Goal: Information Seeking & Learning: Learn about a topic

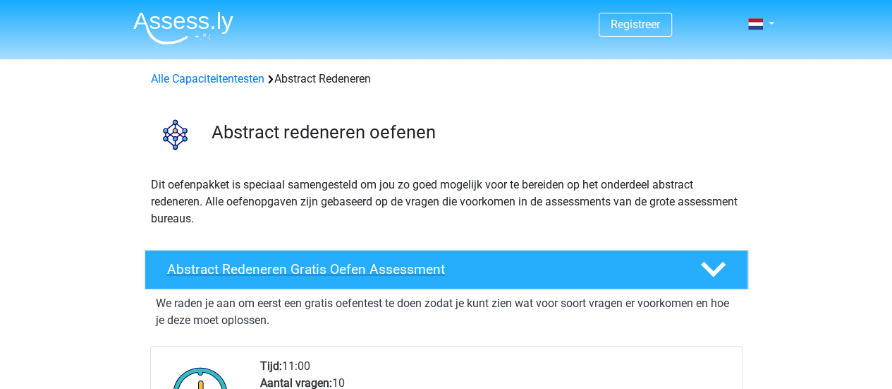
click at [404, 267] on h4 "Abstract Redeneren Gratis Oefen Assessment" at bounding box center [422, 269] width 511 height 16
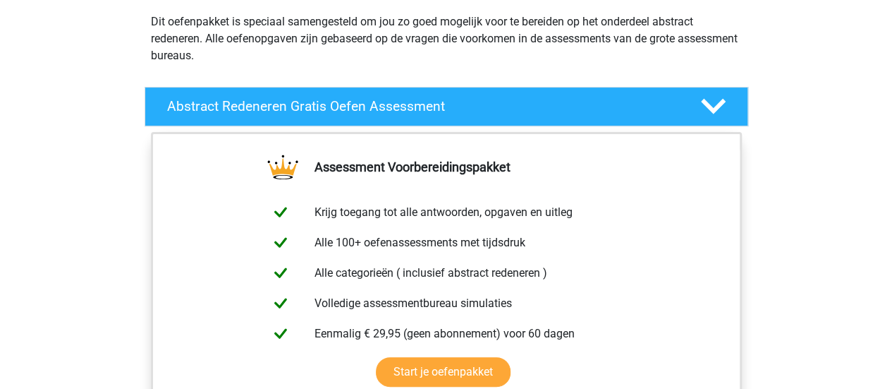
scroll to position [245, 0]
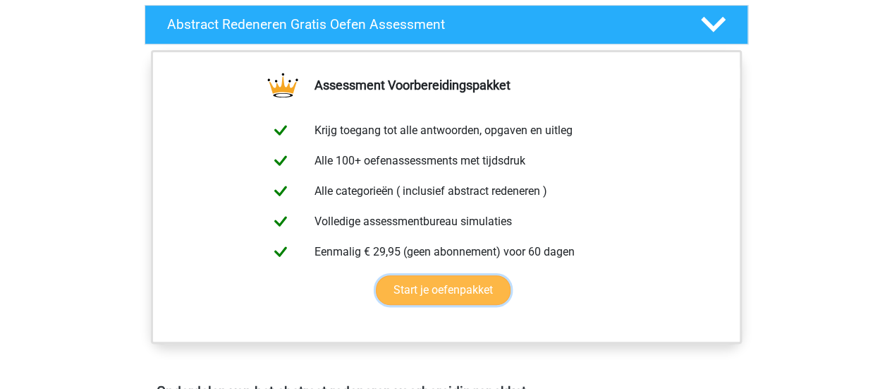
click at [461, 289] on link "Start je oefenpakket" at bounding box center [443, 290] width 135 height 30
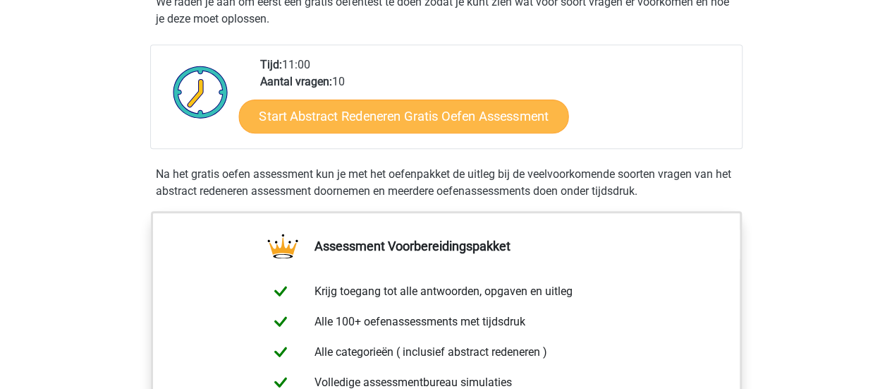
scroll to position [273, 0]
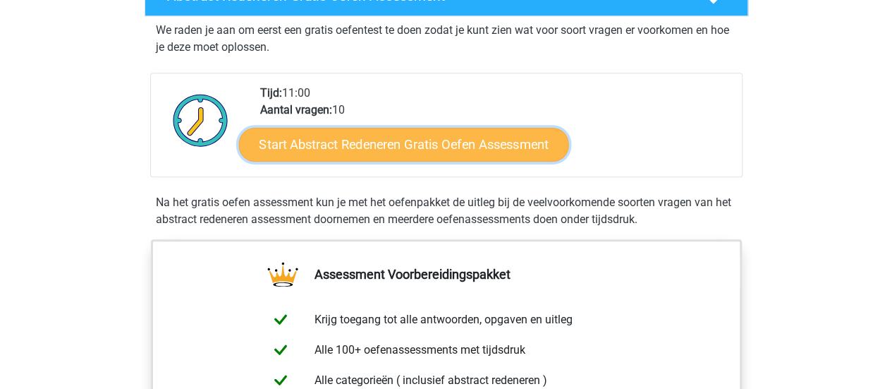
click at [401, 145] on link "Start Abstract Redeneren Gratis Oefen Assessment" at bounding box center [403, 144] width 330 height 34
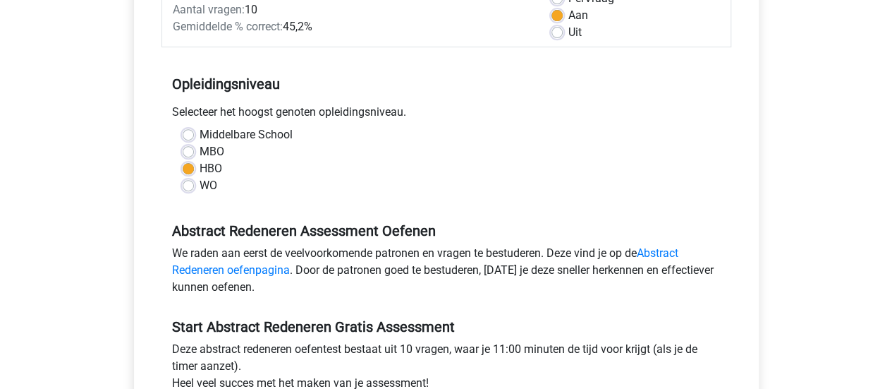
scroll to position [254, 0]
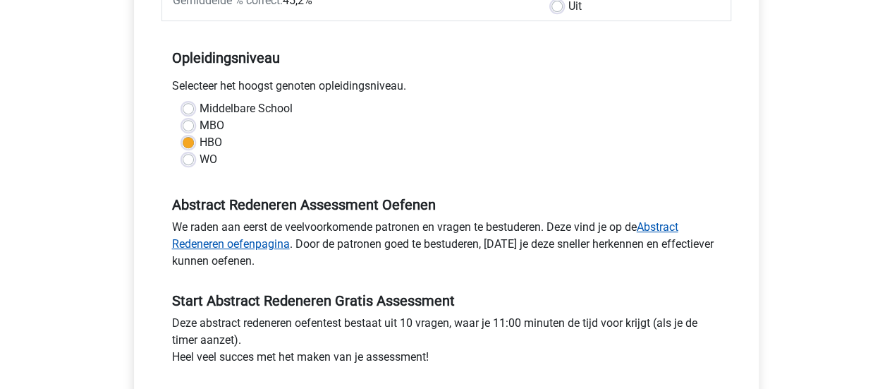
click at [264, 246] on link "Abstract Redeneren oefenpagina" at bounding box center [425, 235] width 506 height 30
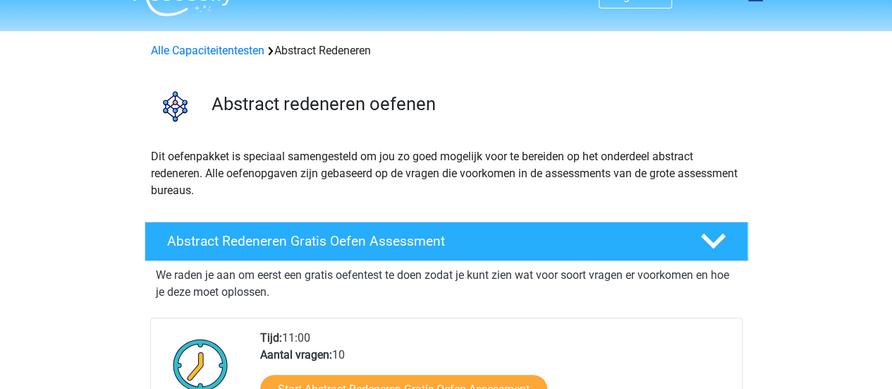
scroll to position [56, 0]
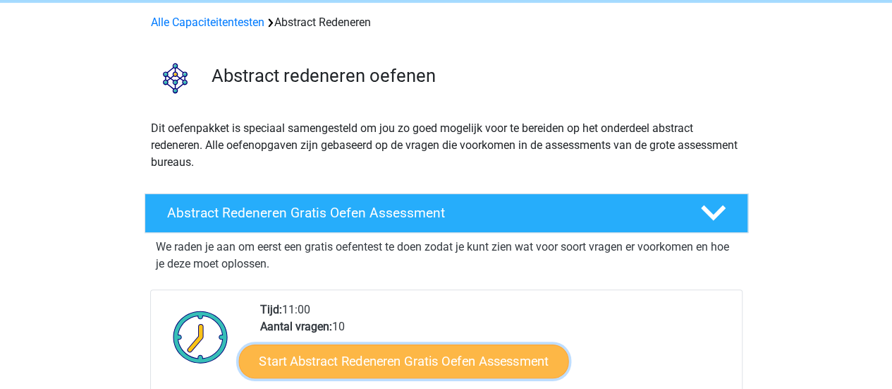
click at [358, 351] on link "Start Abstract Redeneren Gratis Oefen Assessment" at bounding box center [403, 360] width 330 height 34
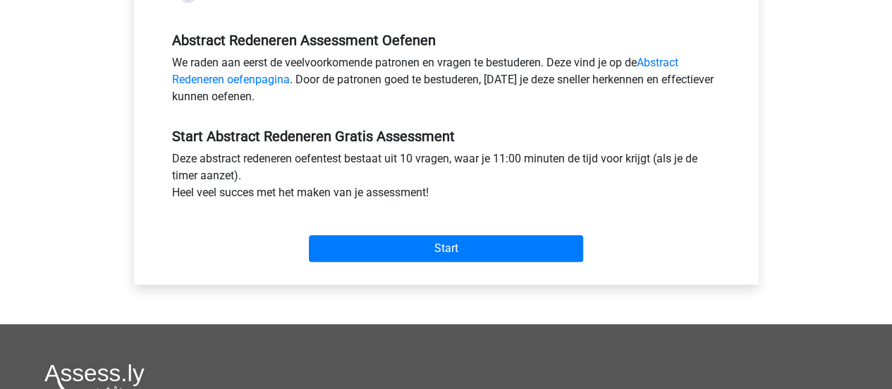
scroll to position [423, 0]
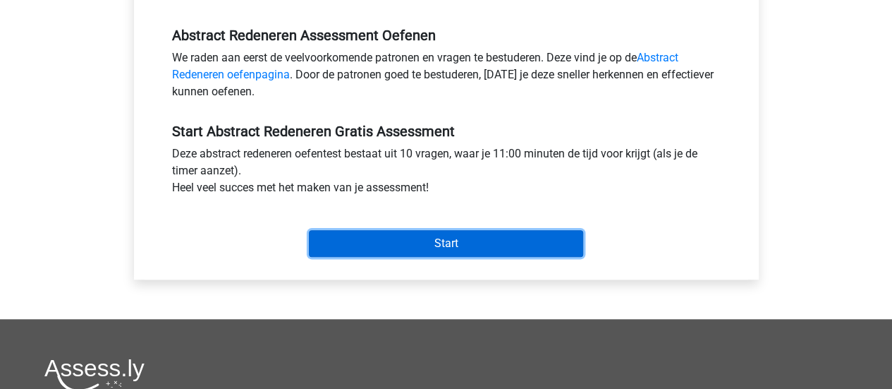
click at [462, 243] on input "Start" at bounding box center [446, 243] width 274 height 27
